Goal: Task Accomplishment & Management: Manage account settings

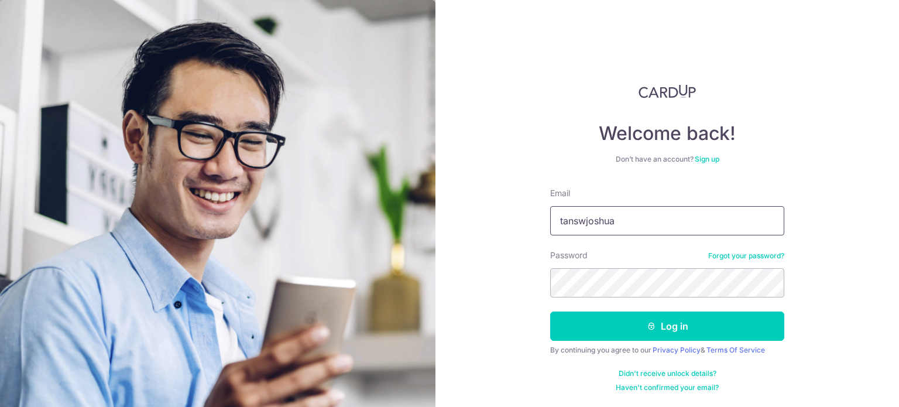
type input "[EMAIL_ADDRESS][DOMAIN_NAME]"
click at [550, 311] on button "Log in" at bounding box center [667, 325] width 234 height 29
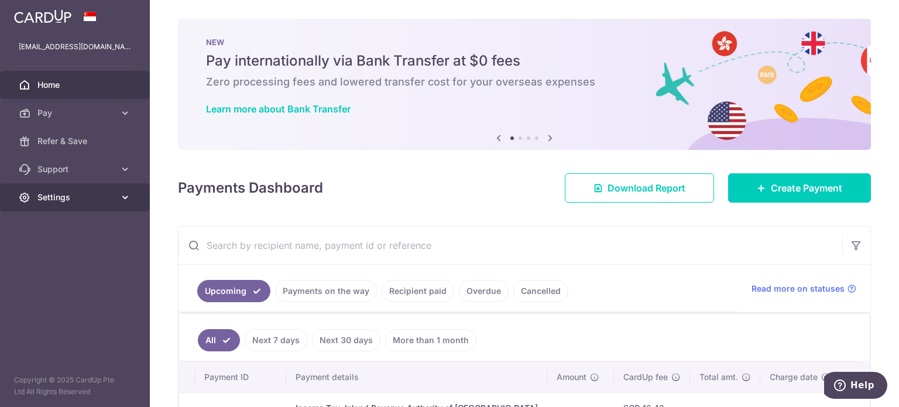
click at [114, 207] on link "Settings" at bounding box center [75, 197] width 150 height 28
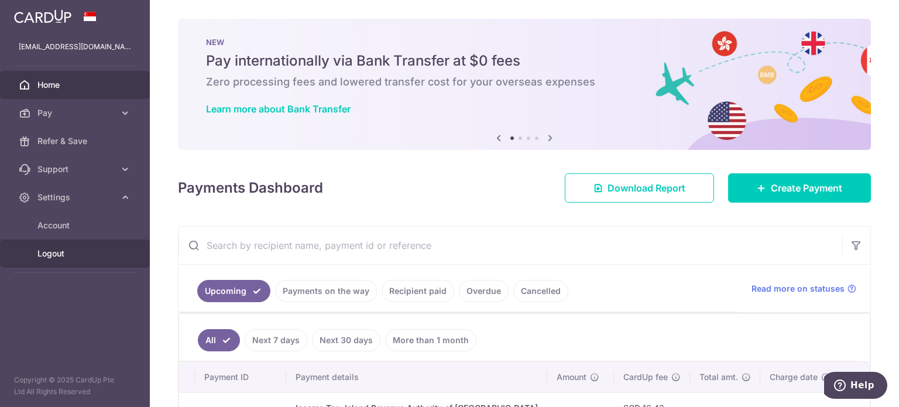
click at [62, 257] on span "Logout" at bounding box center [75, 254] width 77 height 12
